Goal: Task Accomplishment & Management: Complete application form

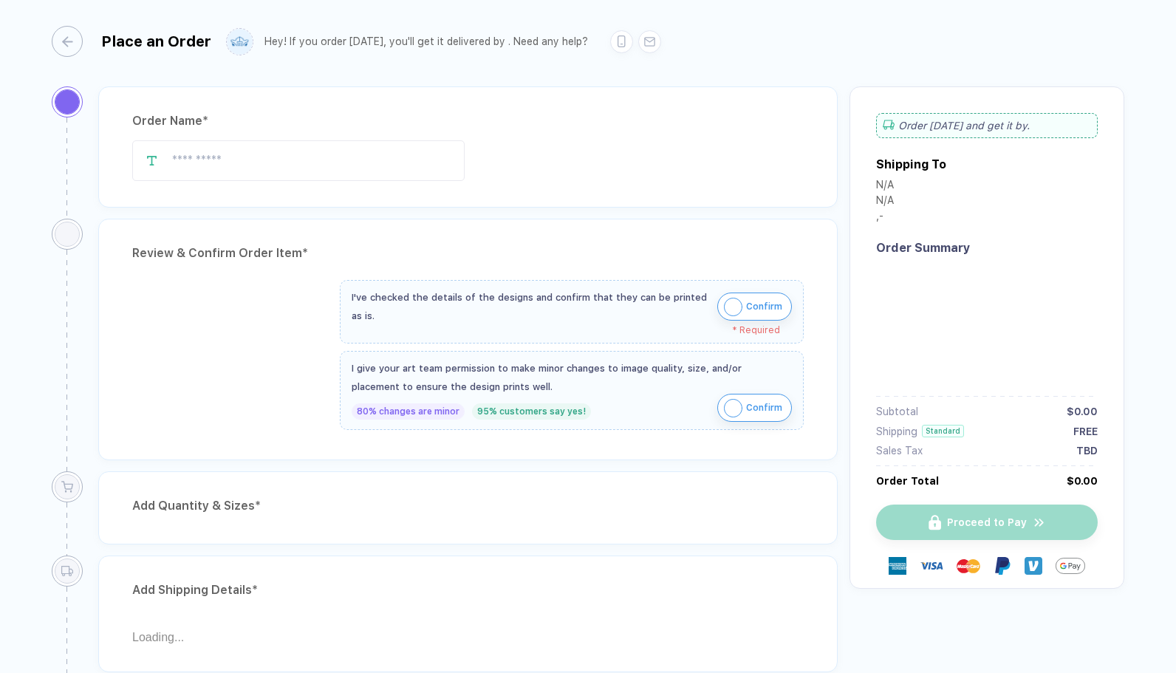
type input "*********"
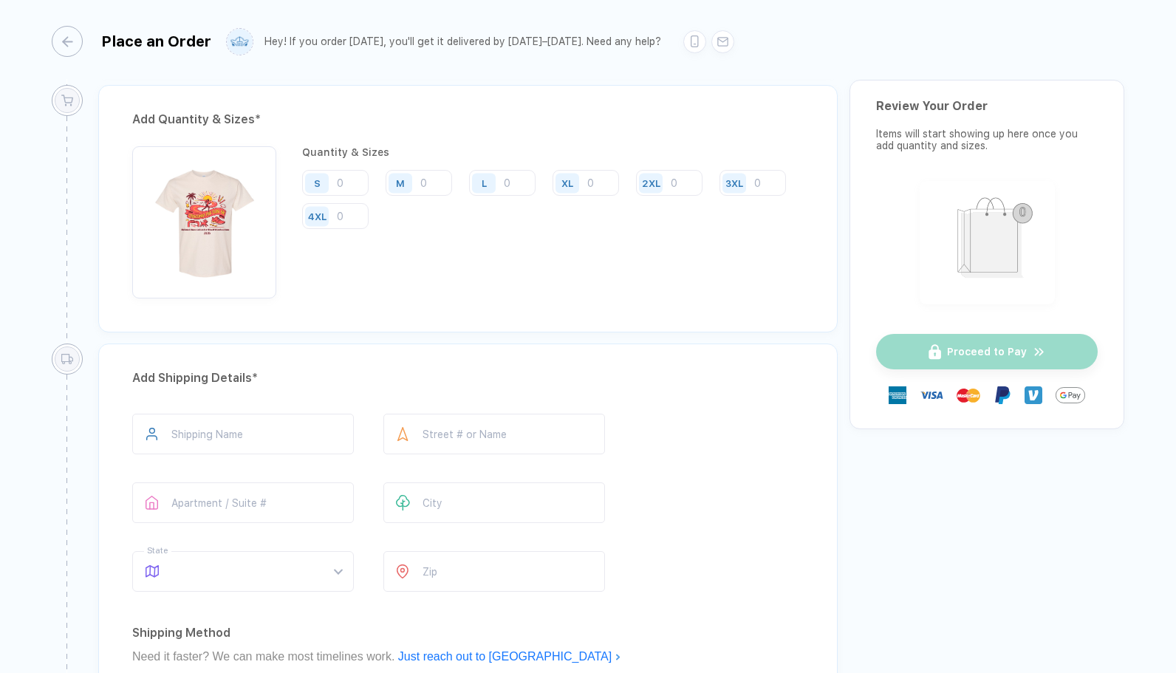
scroll to position [837, 0]
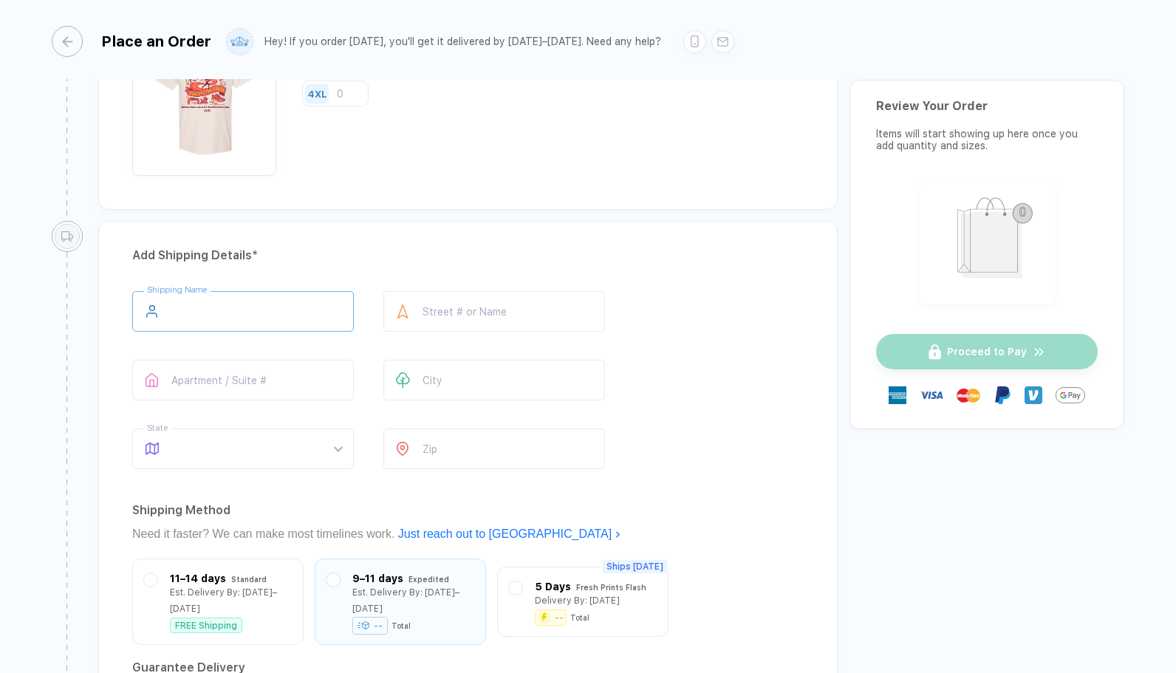
click at [296, 297] on input "text" at bounding box center [243, 311] width 222 height 41
type input "*****"
